Goal: Find specific page/section: Find specific page/section

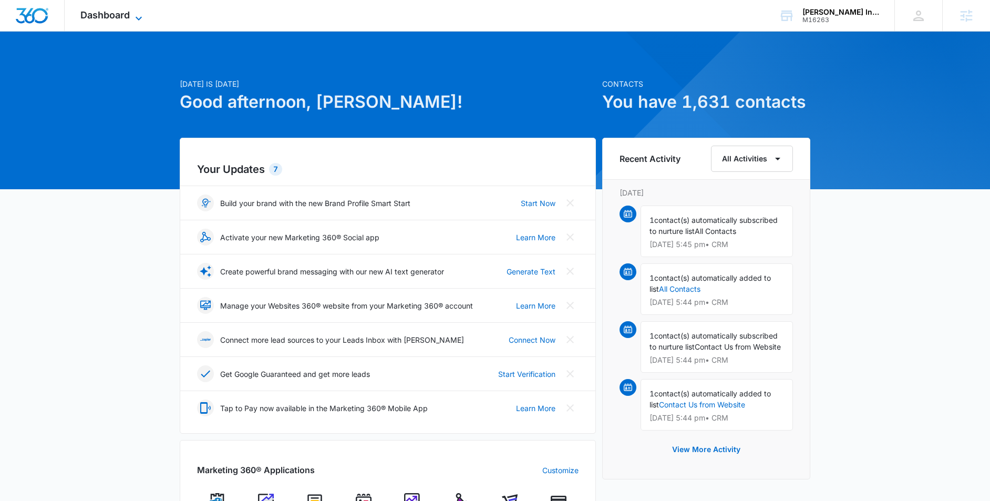
click at [144, 16] on icon at bounding box center [138, 18] width 13 height 13
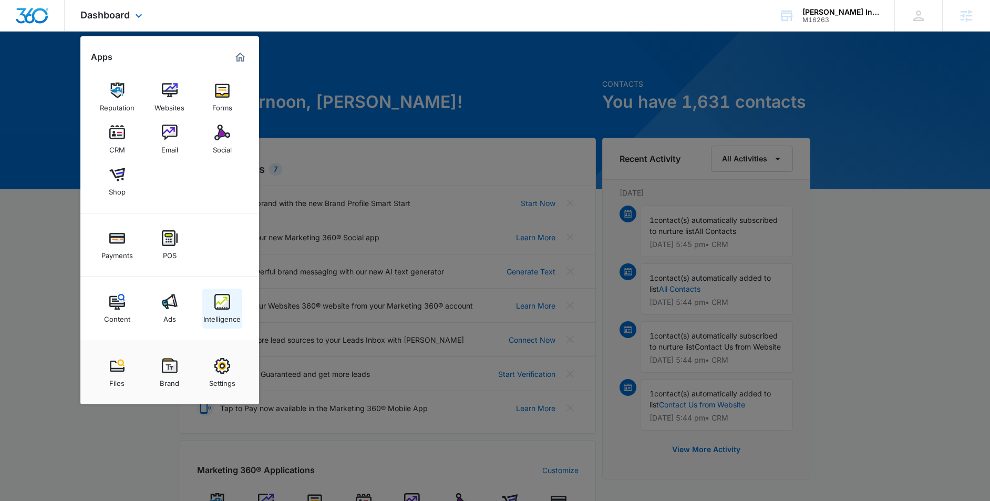
click at [222, 302] on img at bounding box center [222, 302] width 16 height 16
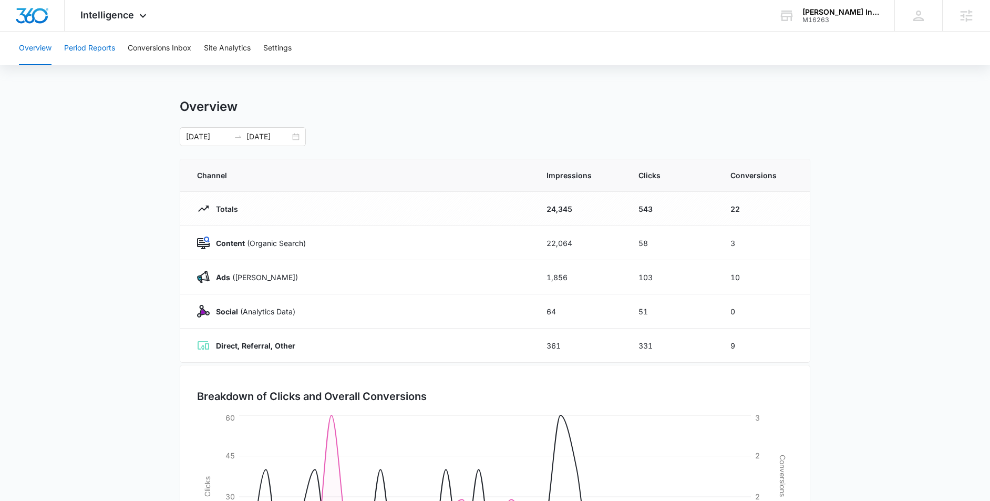
click at [92, 51] on button "Period Reports" at bounding box center [89, 49] width 51 height 34
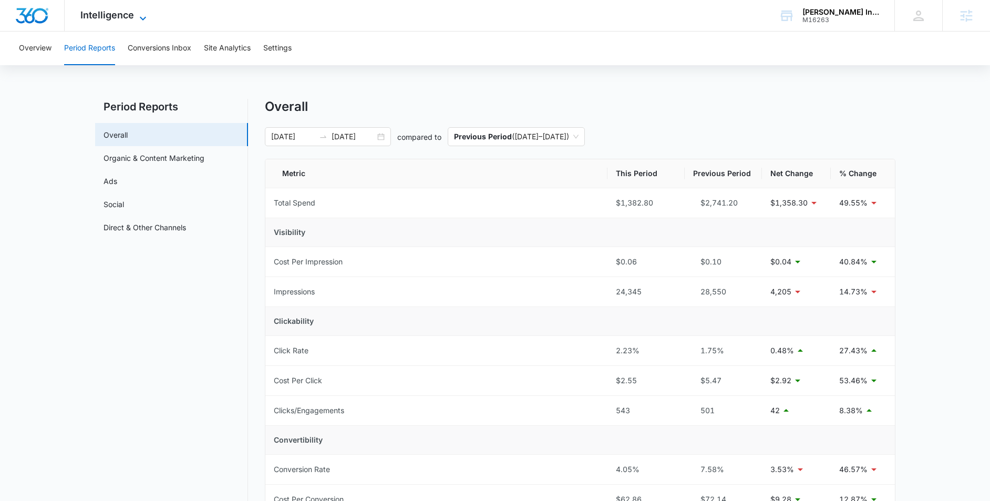
click at [122, 18] on span "Intelligence" at bounding box center [107, 14] width 54 height 11
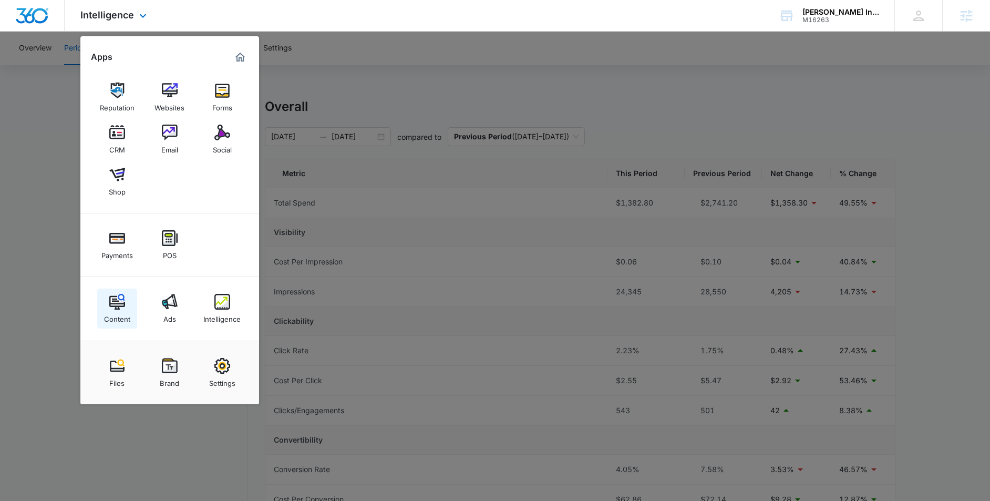
click at [119, 302] on img at bounding box center [117, 302] width 16 height 16
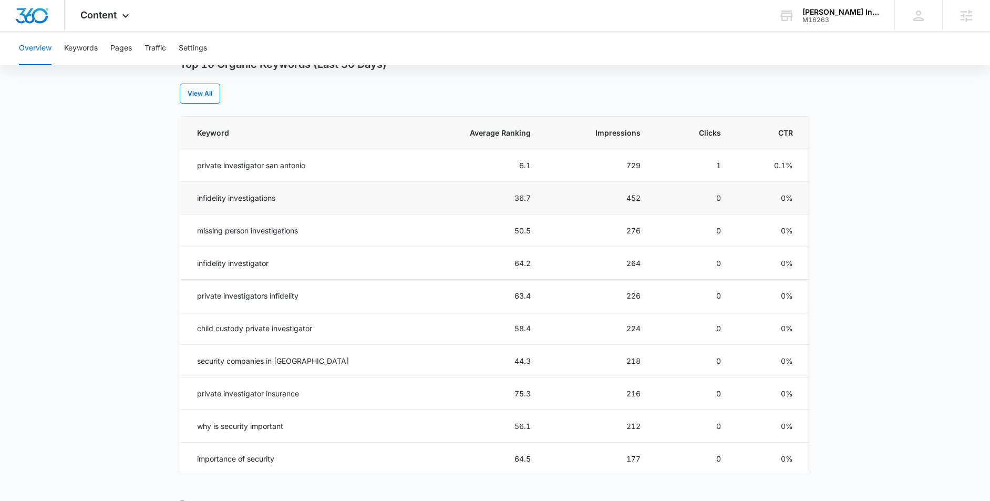
scroll to position [419, 0]
